Goal: Use online tool/utility: Utilize a website feature to perform a specific function

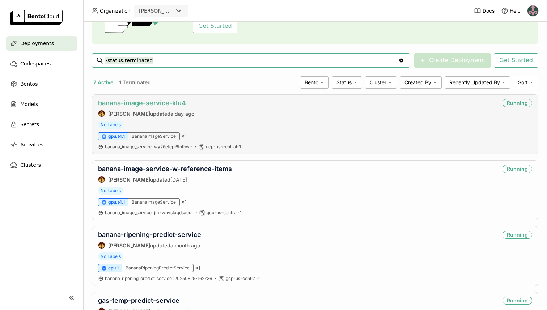
scroll to position [79, 0]
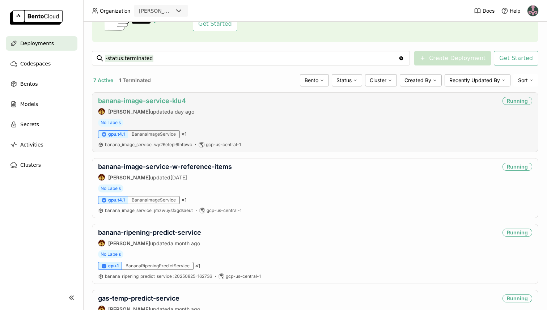
click at [157, 100] on link "banana-image-service-klu4" at bounding box center [142, 101] width 88 height 8
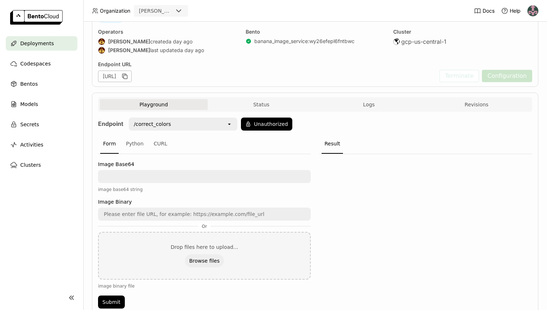
scroll to position [60, 0]
click at [152, 175] on textarea at bounding box center [204, 176] width 211 height 12
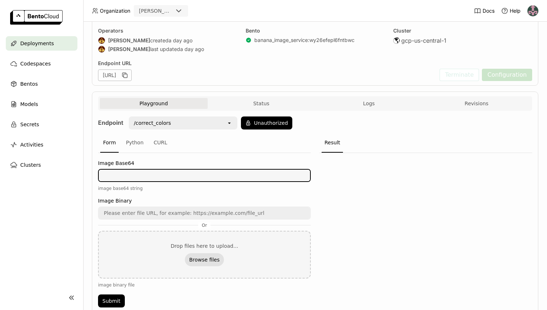
click at [208, 261] on button "Browse files" at bounding box center [204, 259] width 39 height 13
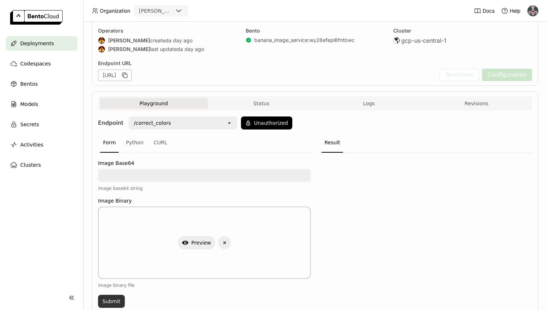
click at [112, 300] on button "Submit" at bounding box center [111, 301] width 27 height 13
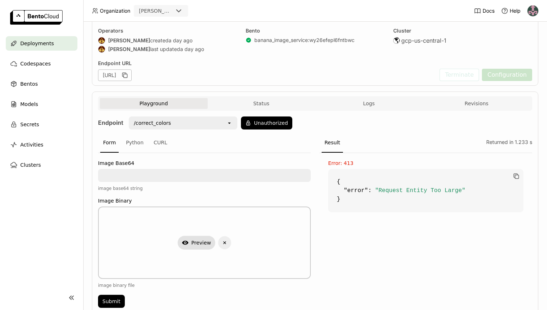
click at [204, 242] on button "Show Preview" at bounding box center [196, 243] width 38 height 14
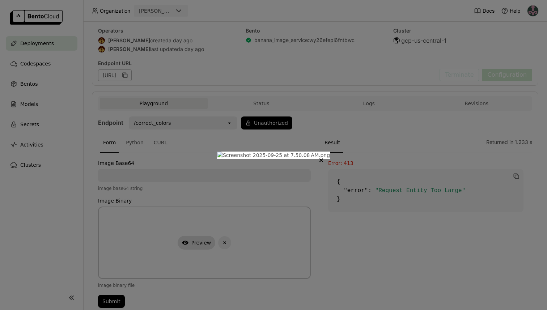
click at [217, 159] on img "dialog" at bounding box center [273, 154] width 113 height 7
click at [325, 156] on button "Close" at bounding box center [321, 160] width 9 height 9
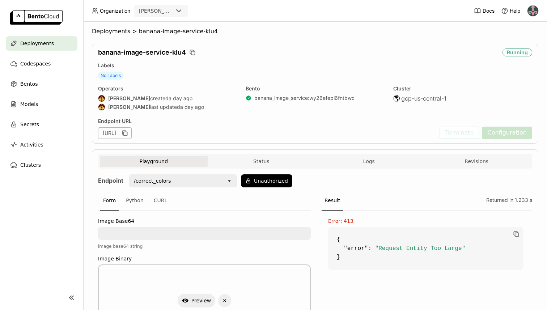
scroll to position [0, 0]
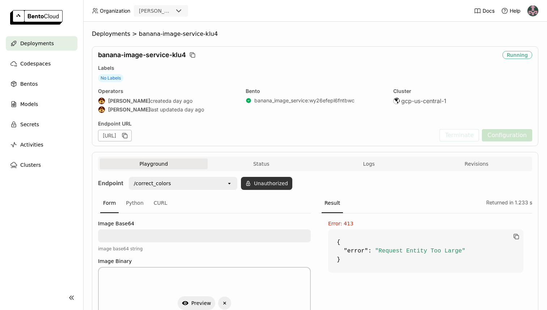
click at [258, 185] on button "Unauthorized" at bounding box center [266, 183] width 51 height 13
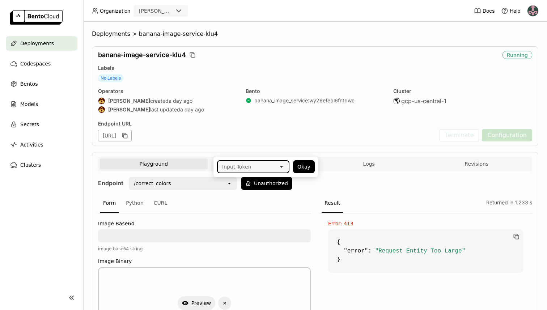
click at [265, 203] on div "Form Python CURL" at bounding box center [204, 203] width 213 height 20
click at [189, 166] on button "Playground" at bounding box center [154, 163] width 108 height 11
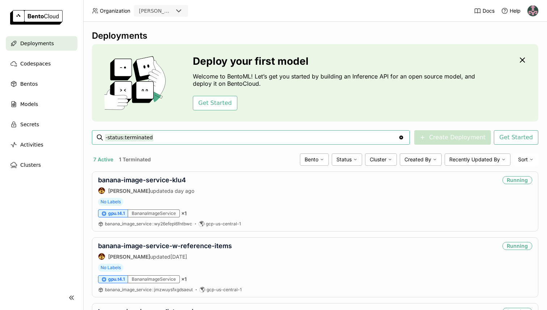
click at [163, 134] on input "-status:terminated" at bounding box center [251, 138] width 293 height 12
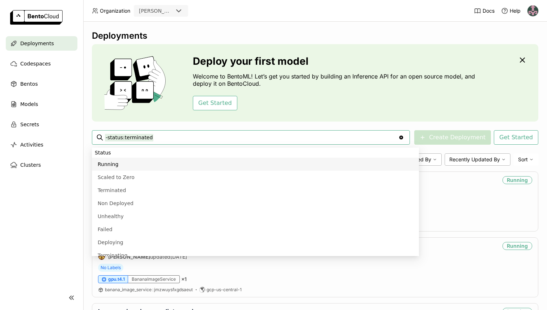
click at [163, 134] on input "-status:terminated" at bounding box center [251, 138] width 293 height 12
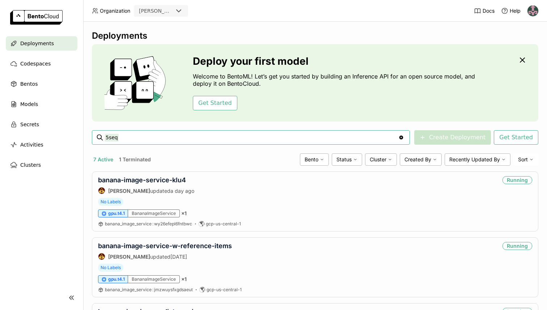
type input "5seq"
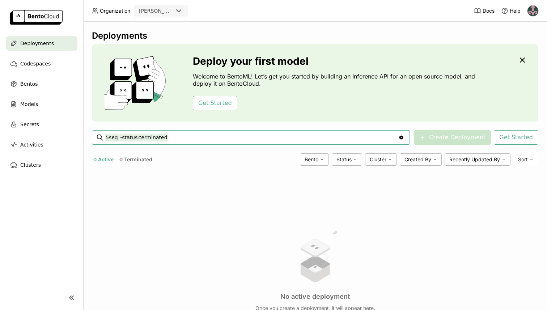
click at [192, 142] on input "5seq -status:terminated" at bounding box center [251, 138] width 293 height 12
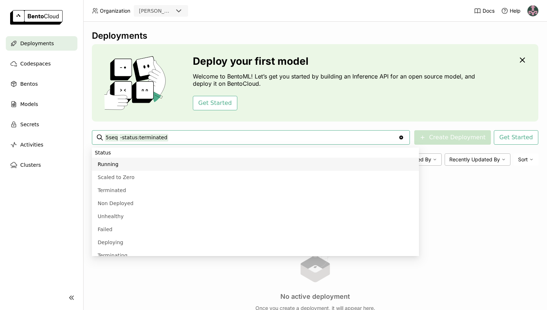
click at [183, 137] on input "5seq -status:terminated" at bounding box center [251, 138] width 293 height 12
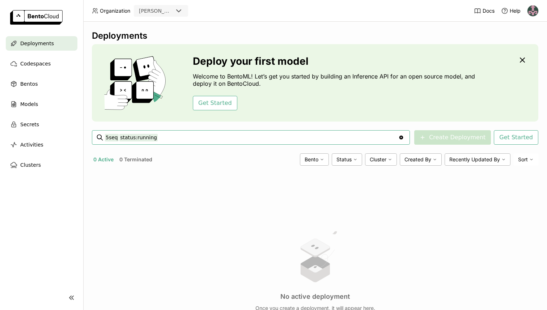
type input "5seq status:running"
click at [46, 45] on span "Deployments" at bounding box center [37, 43] width 34 height 9
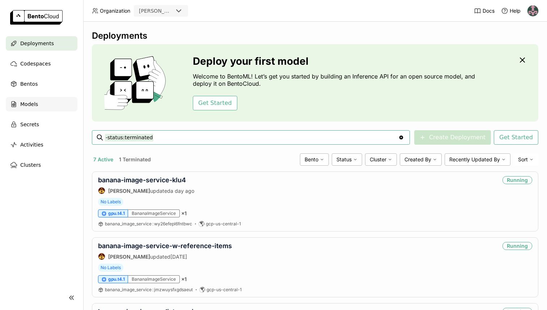
click at [34, 104] on span "Models" at bounding box center [29, 104] width 18 height 9
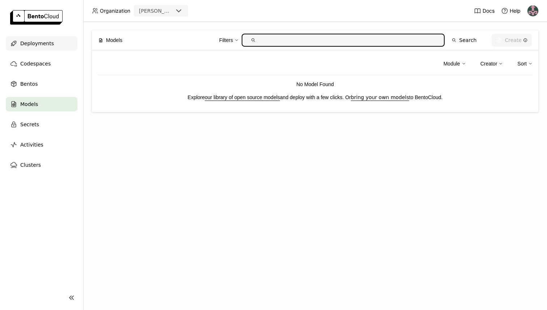
click at [50, 42] on span "Deployments" at bounding box center [37, 43] width 34 height 9
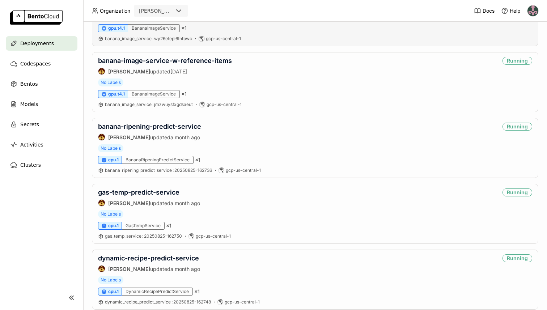
scroll to position [189, 0]
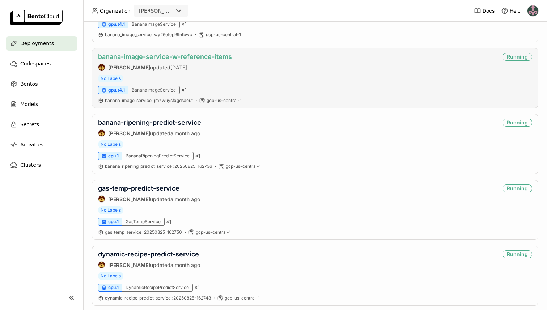
click at [191, 56] on link "banana-image-service-w-reference-items" at bounding box center [165, 57] width 134 height 8
